Goal: Information Seeking & Learning: Understand process/instructions

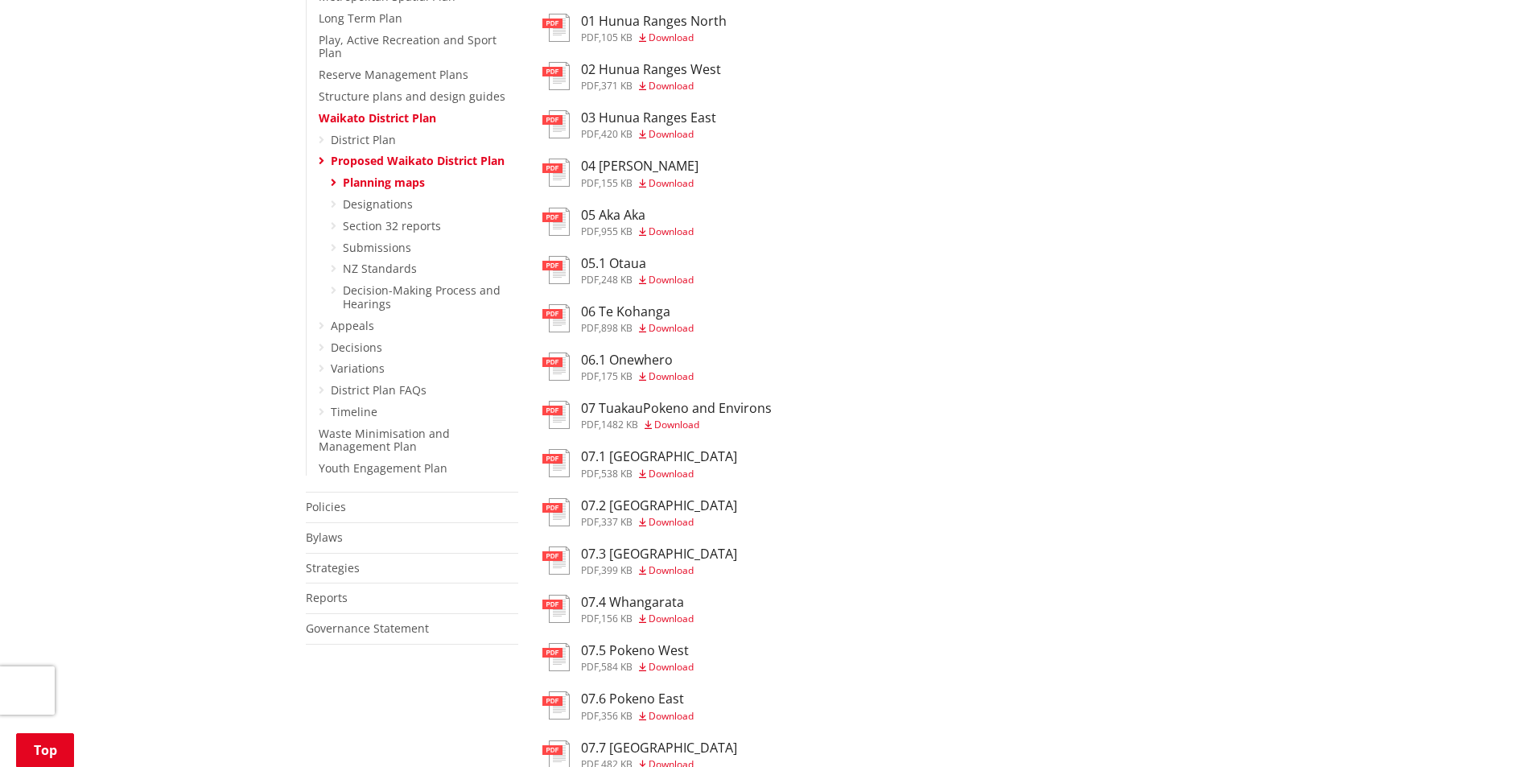
scroll to position [607, 0]
click at [674, 470] on span "Download" at bounding box center [670, 470] width 45 height 14
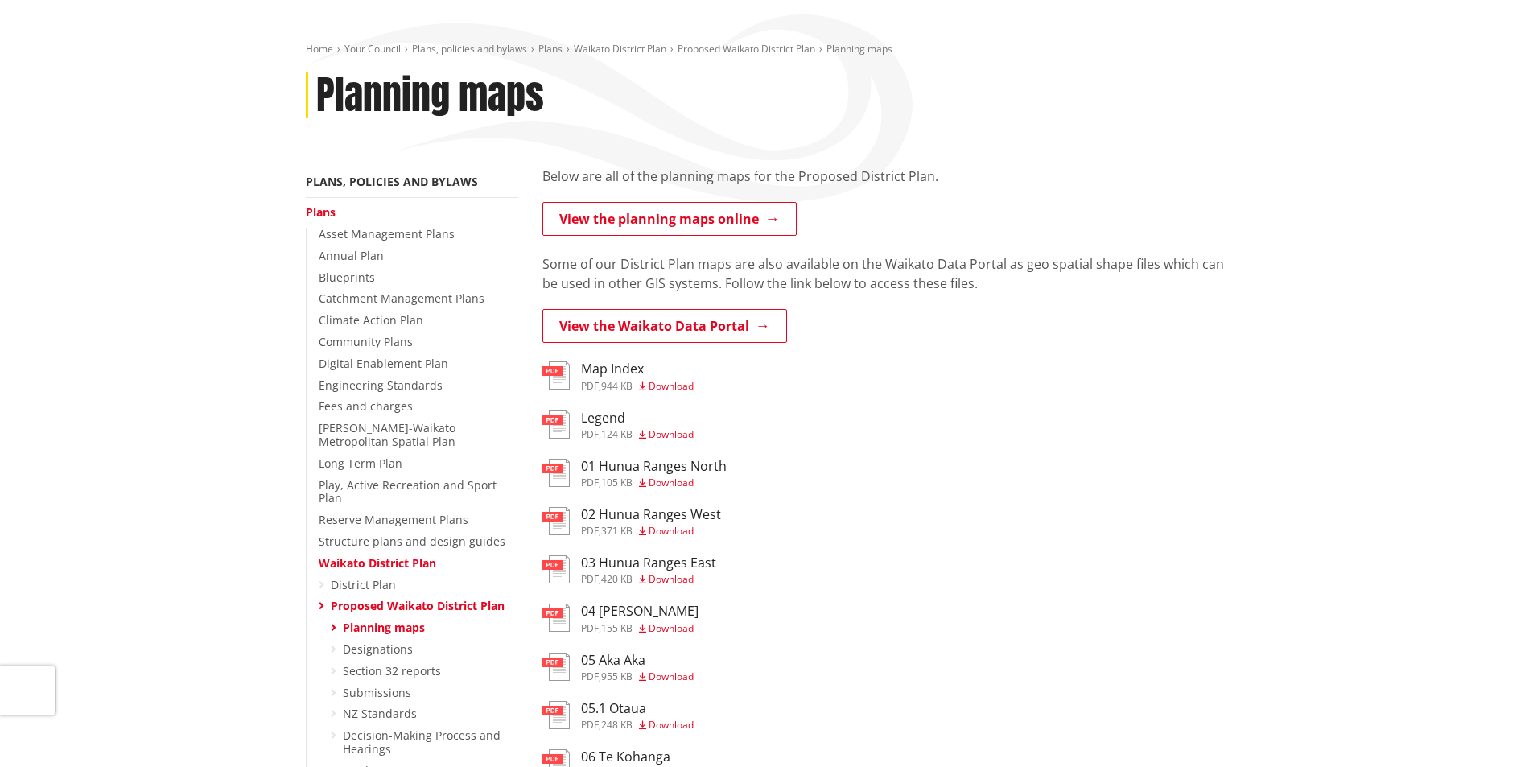
scroll to position [153, 0]
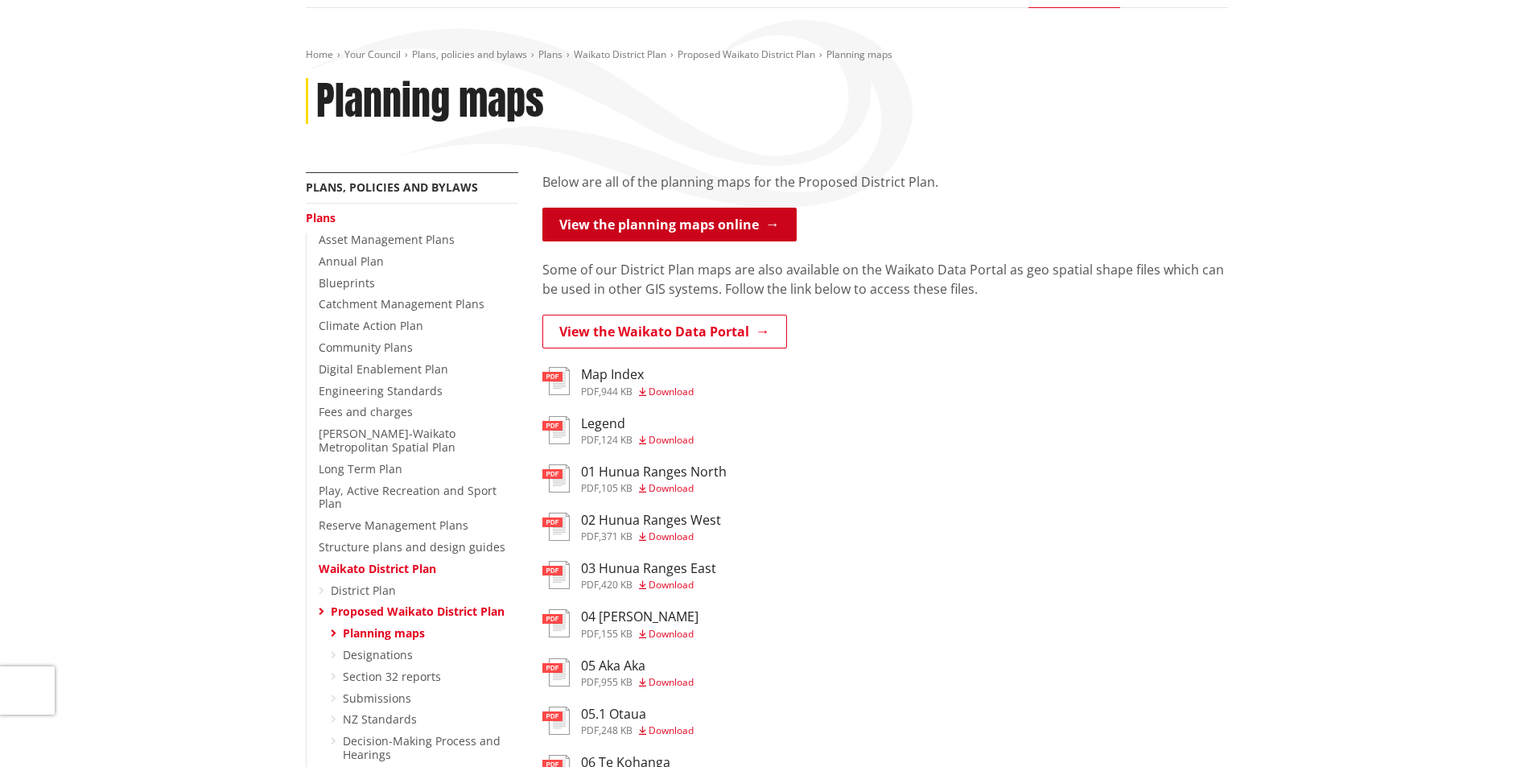
click at [658, 220] on link "View the planning maps online" at bounding box center [669, 225] width 254 height 34
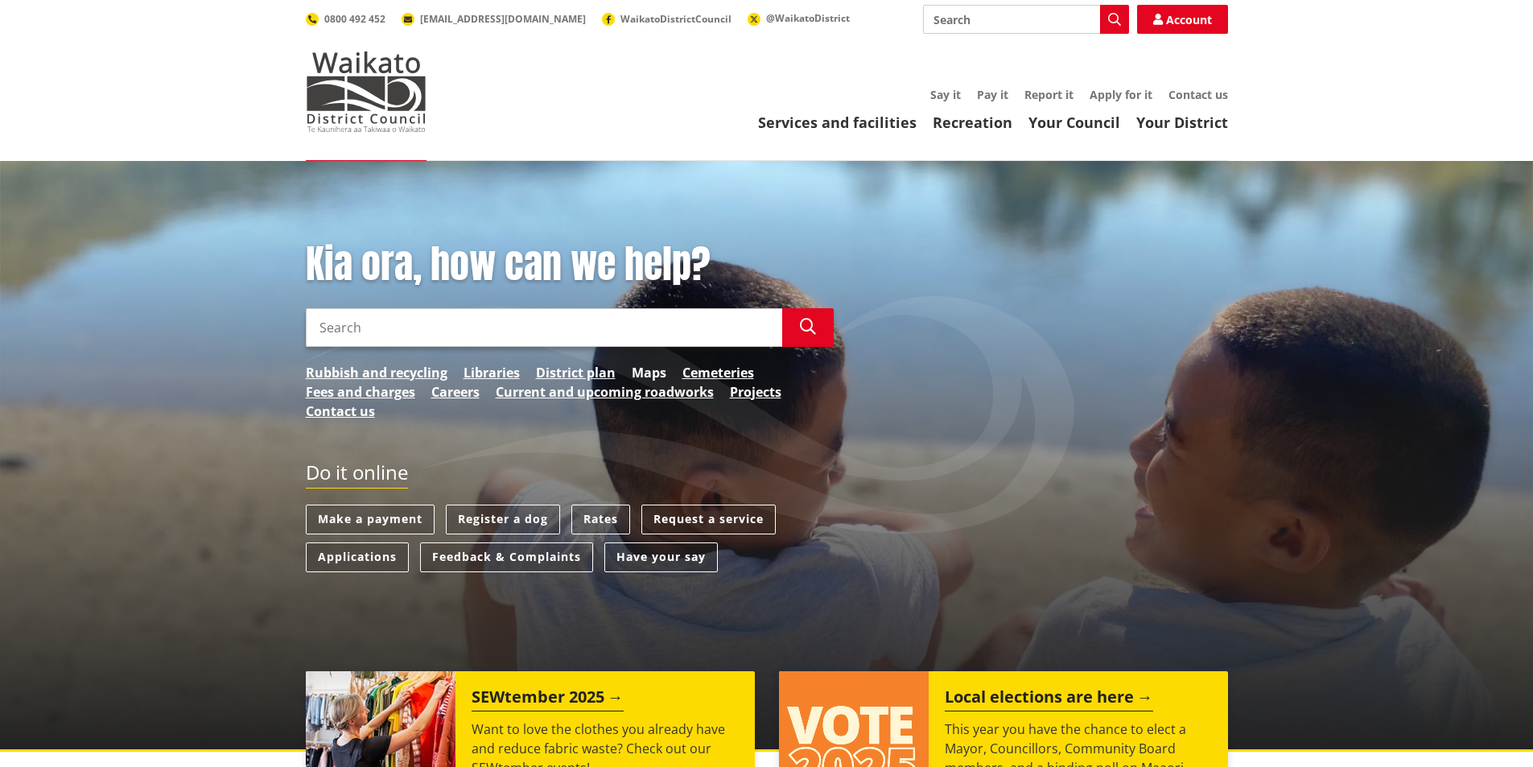
click at [648, 371] on link "Maps" at bounding box center [649, 372] width 35 height 19
click at [320, 327] on input "Search" at bounding box center [544, 327] width 476 height 39
type input "What are the rules in Residential zone"
click at [805, 324] on icon "button" at bounding box center [808, 327] width 16 height 16
click at [567, 370] on link "District plan" at bounding box center [576, 372] width 80 height 19
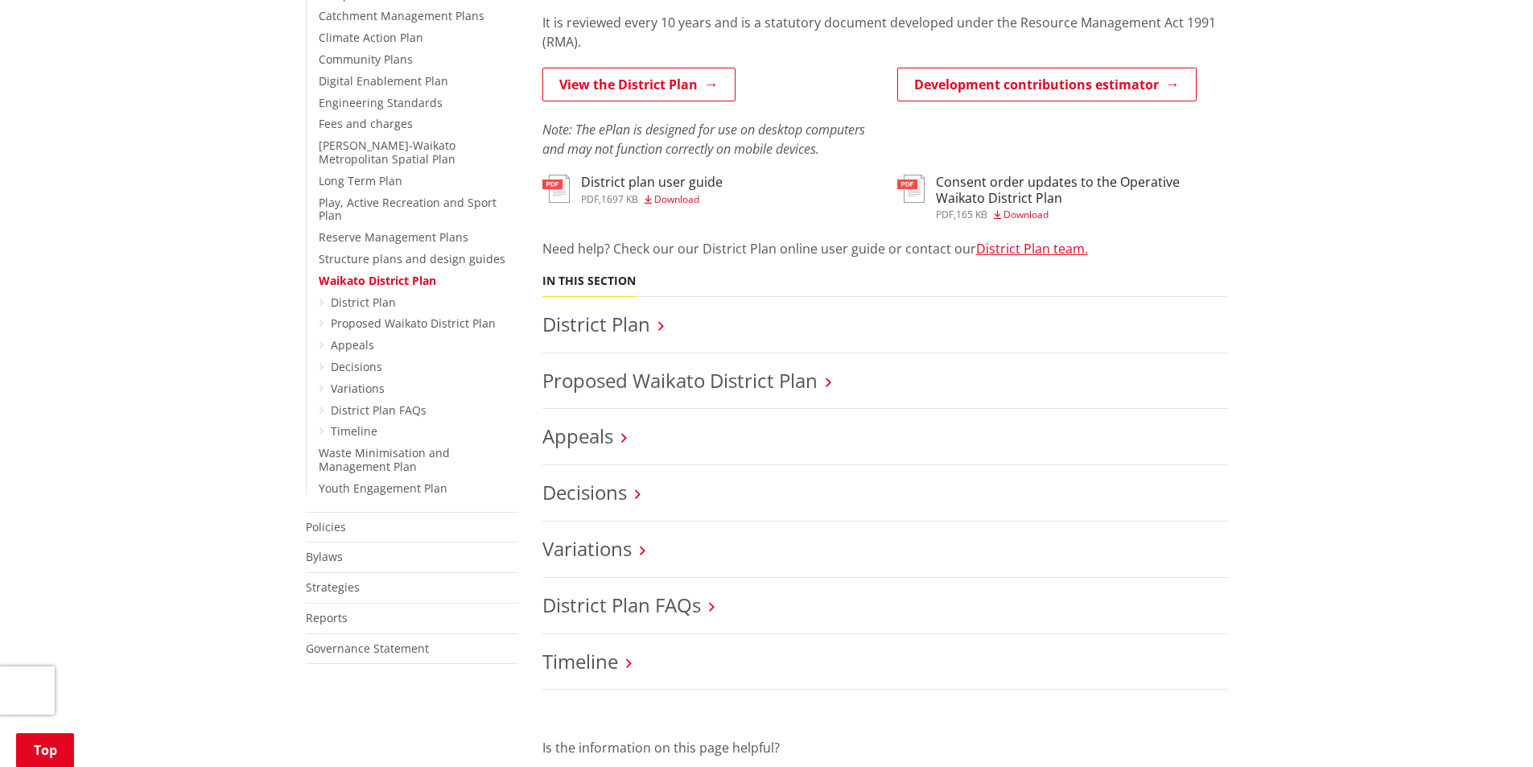
scroll to position [418, 0]
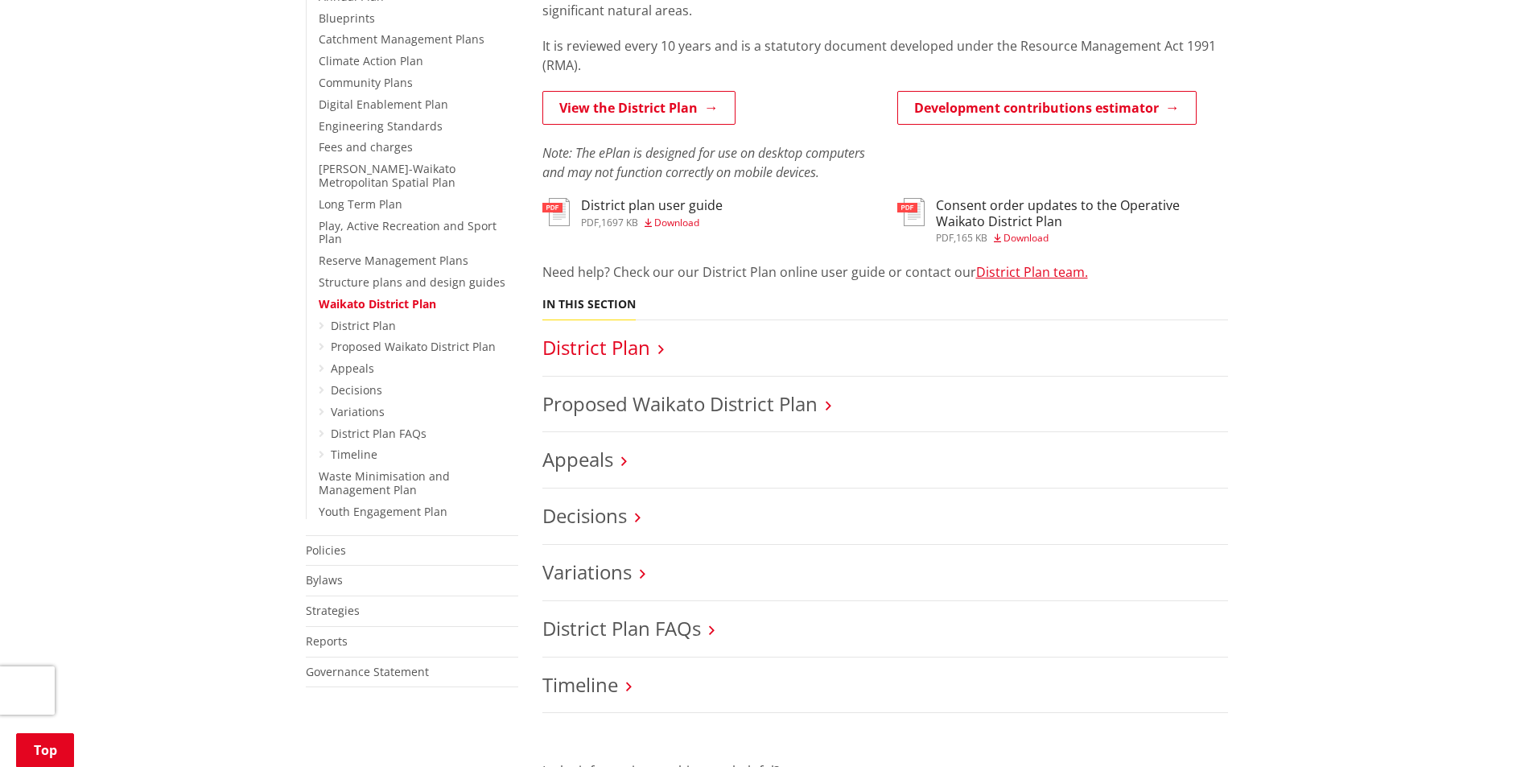
click at [632, 350] on link "District Plan" at bounding box center [596, 347] width 108 height 27
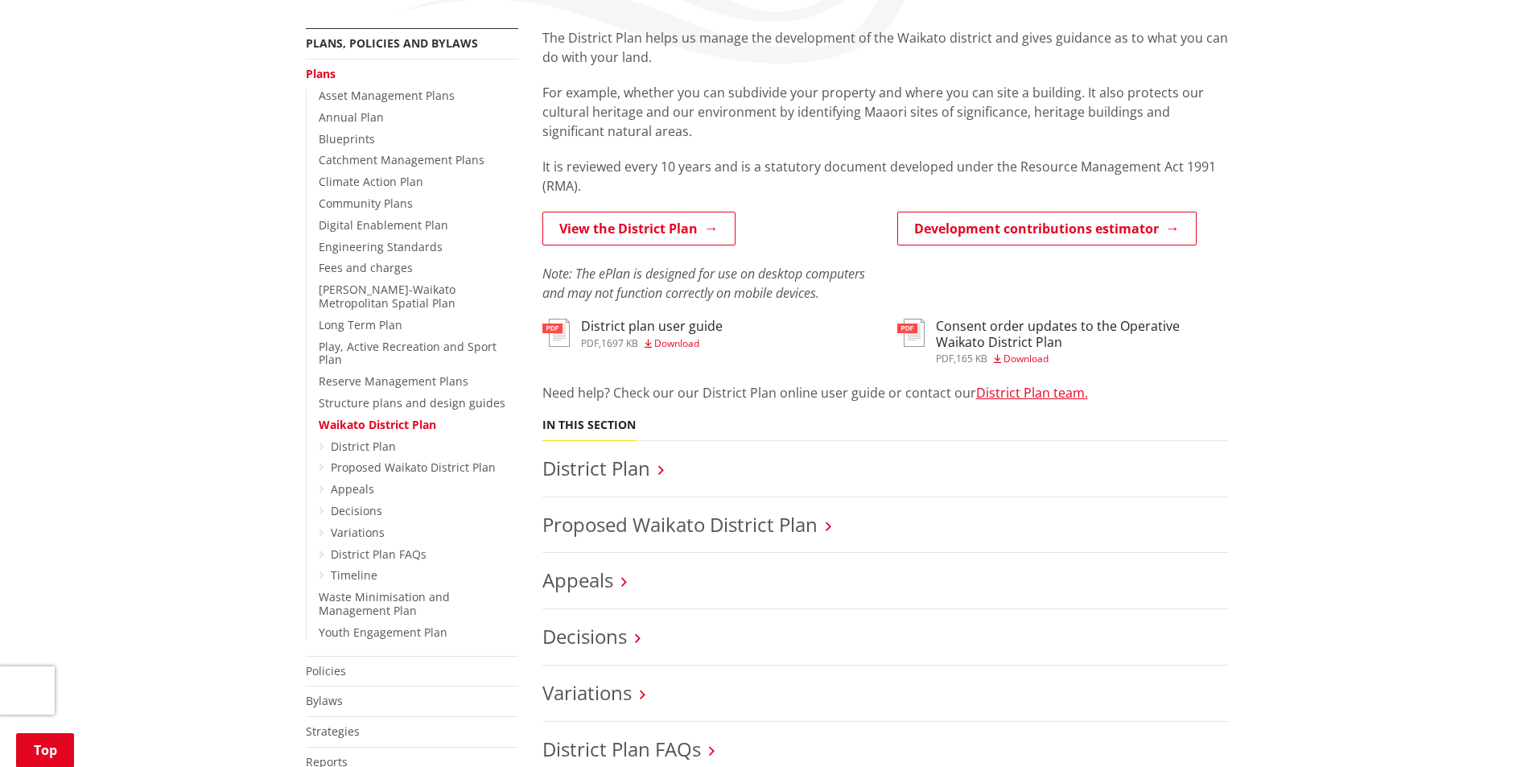
scroll to position [265, 0]
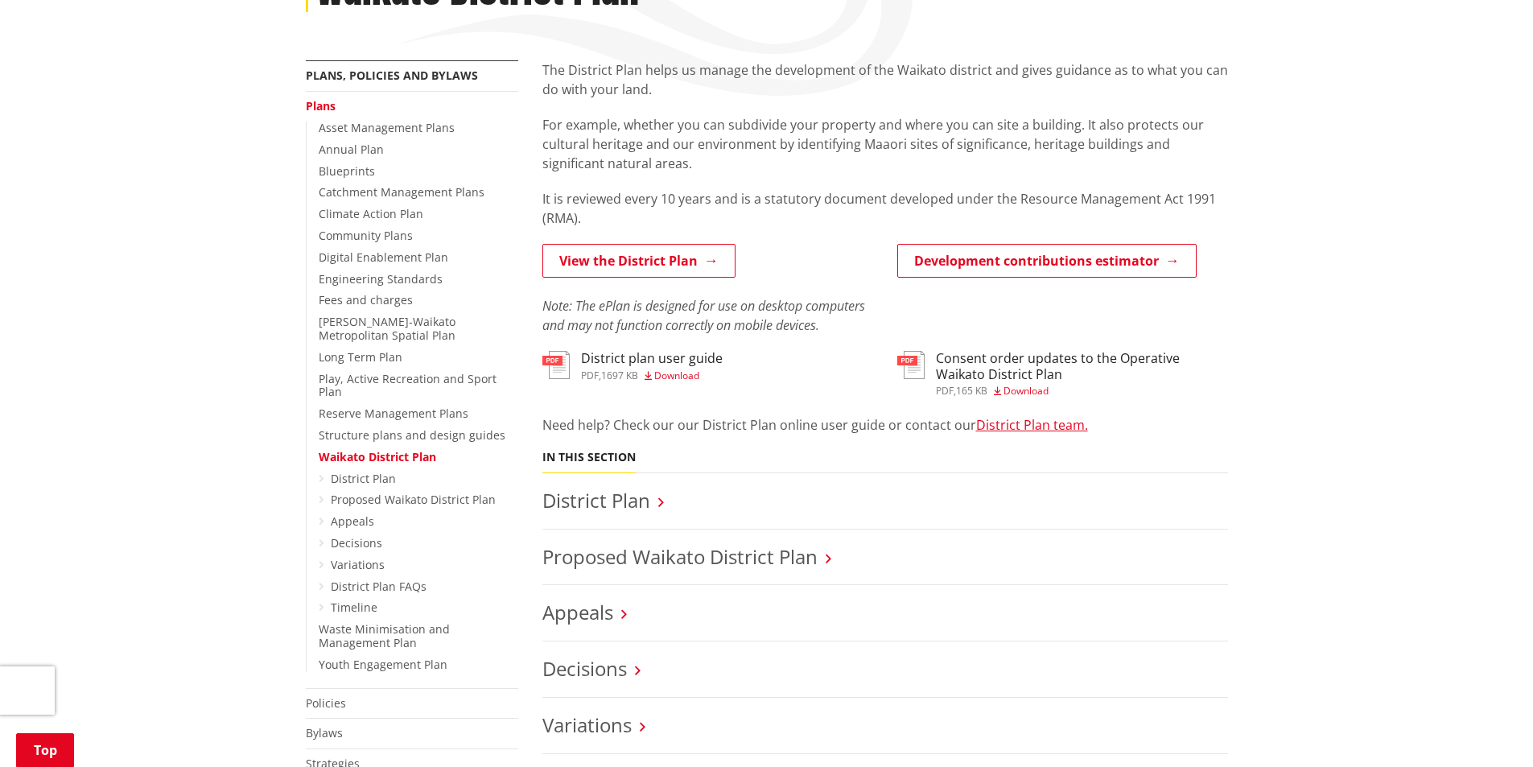
click at [675, 372] on span "Download" at bounding box center [676, 375] width 45 height 14
